Goal: Register for event/course

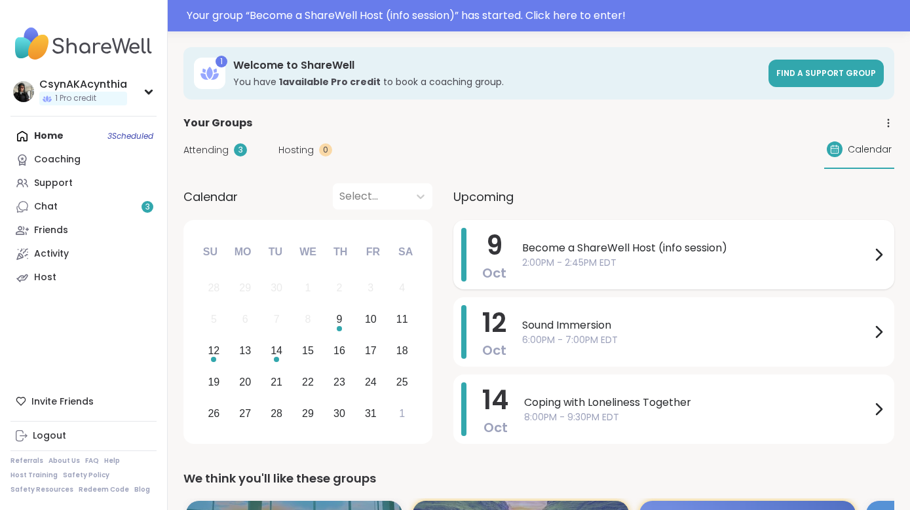
click at [558, 250] on span "Become a ShareWell Host (info session)" at bounding box center [696, 248] width 349 height 16
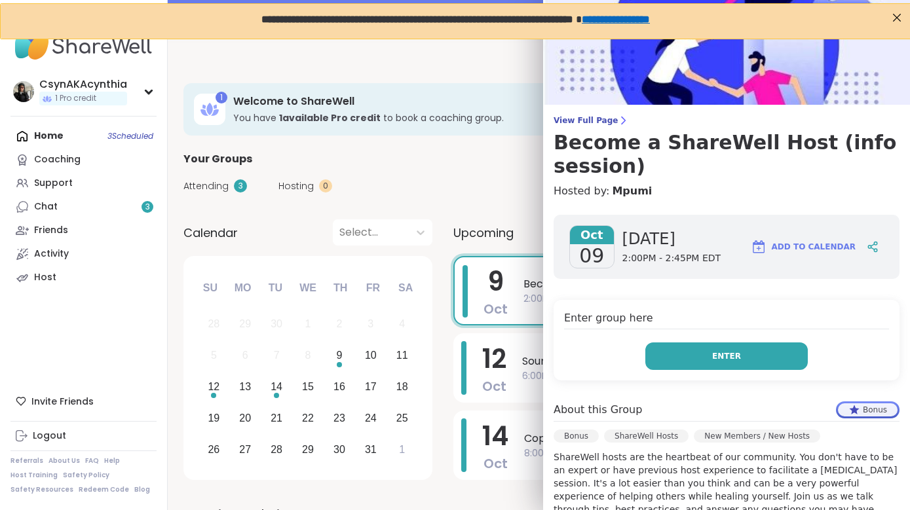
click at [725, 357] on span "Enter" at bounding box center [726, 357] width 29 height 12
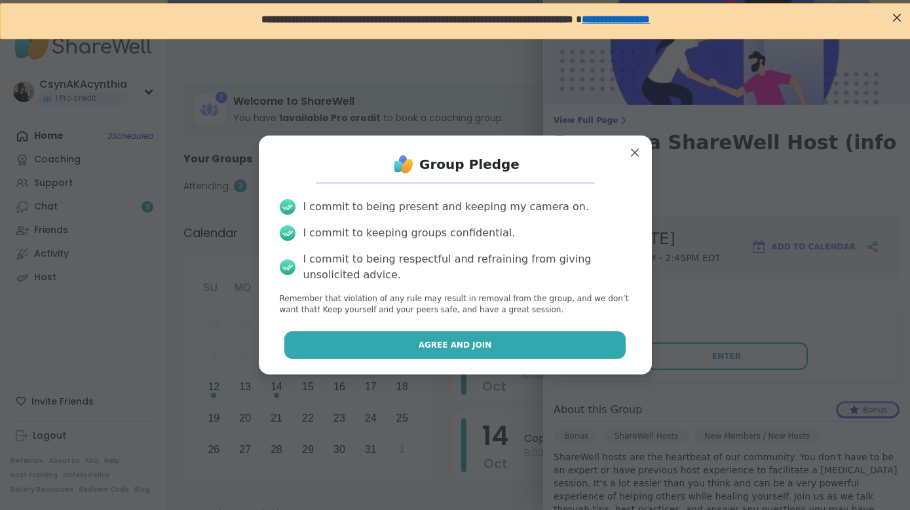
click at [553, 346] on button "Agree and Join" at bounding box center [454, 346] width 341 height 28
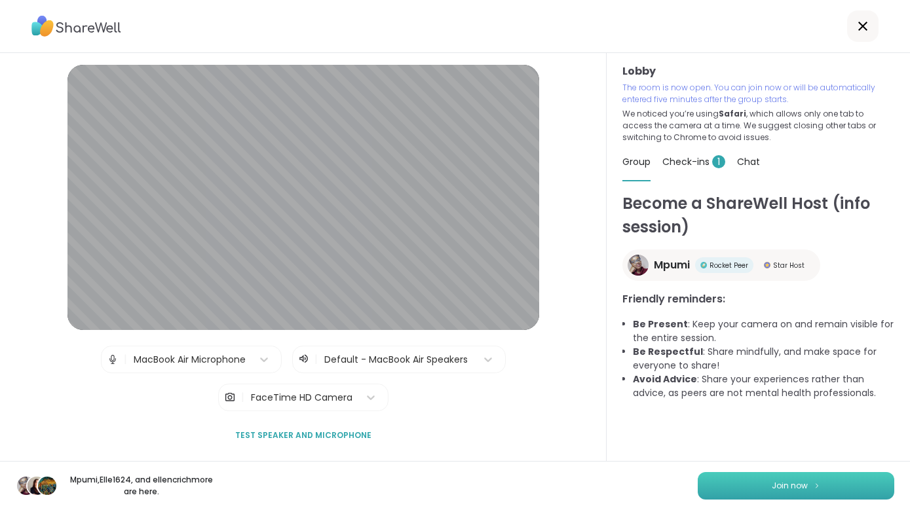
click at [782, 486] on span "Join now" at bounding box center [790, 486] width 36 height 12
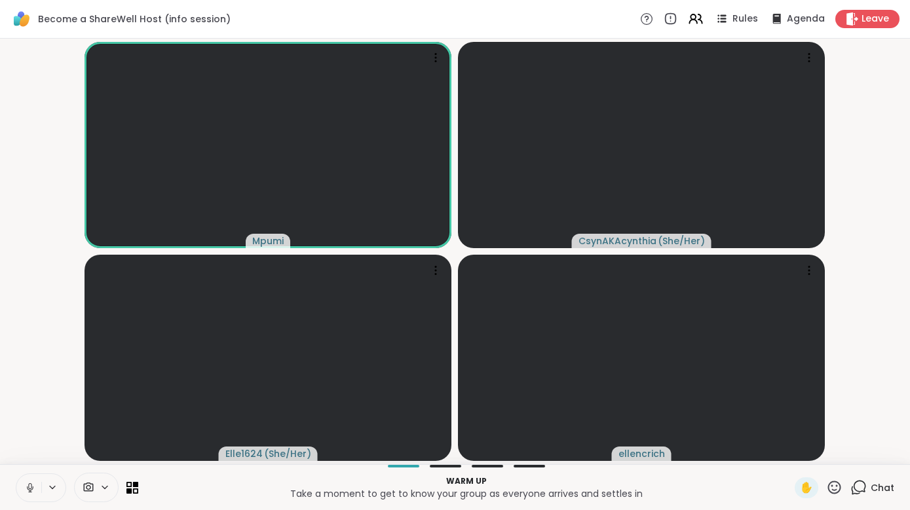
click at [28, 487] on icon at bounding box center [30, 488] width 12 height 12
click at [27, 491] on icon at bounding box center [30, 488] width 12 height 12
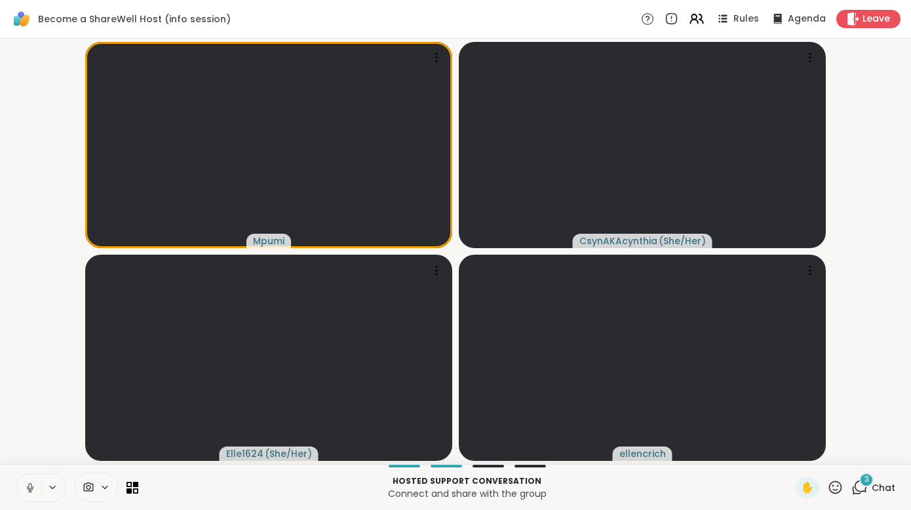
click at [864, 487] on icon at bounding box center [859, 488] width 16 height 16
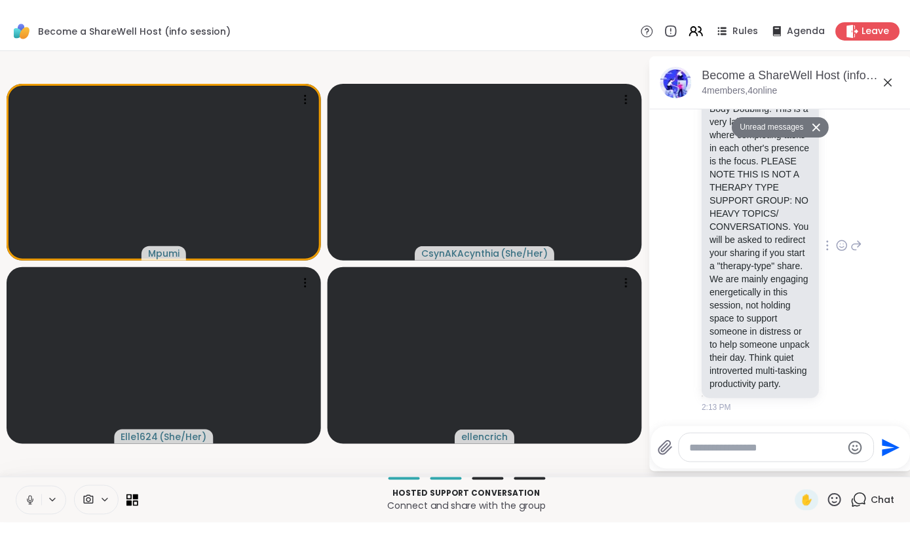
scroll to position [486, 0]
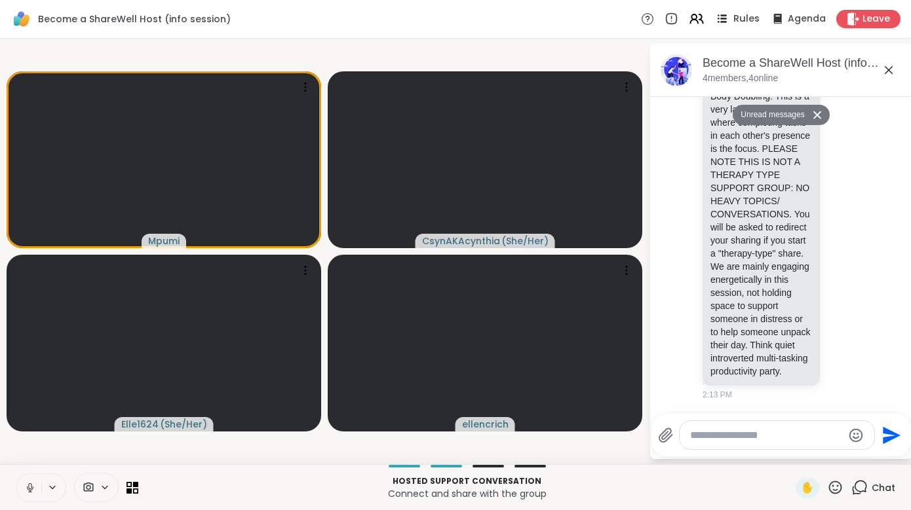
click at [744, 15] on span "Rules" at bounding box center [746, 19] width 27 height 14
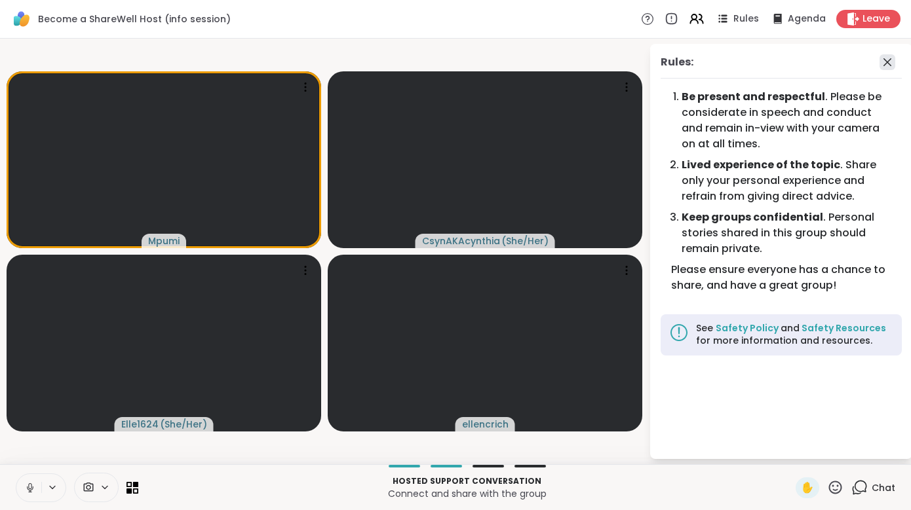
click at [889, 58] on icon at bounding box center [887, 62] width 16 height 16
